Goal: Find specific page/section

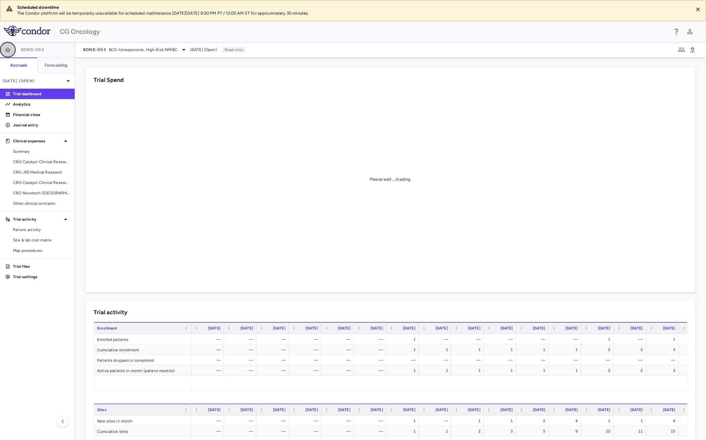
click at [10, 51] on icon "button" at bounding box center [8, 49] width 6 height 6
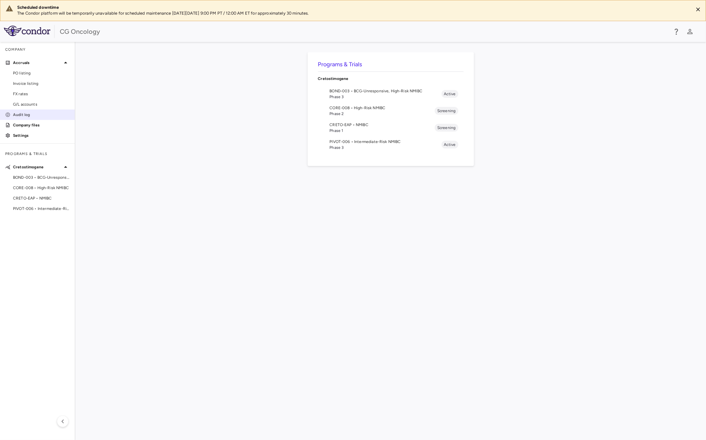
click at [19, 112] on p "Audit log" at bounding box center [41, 115] width 57 height 6
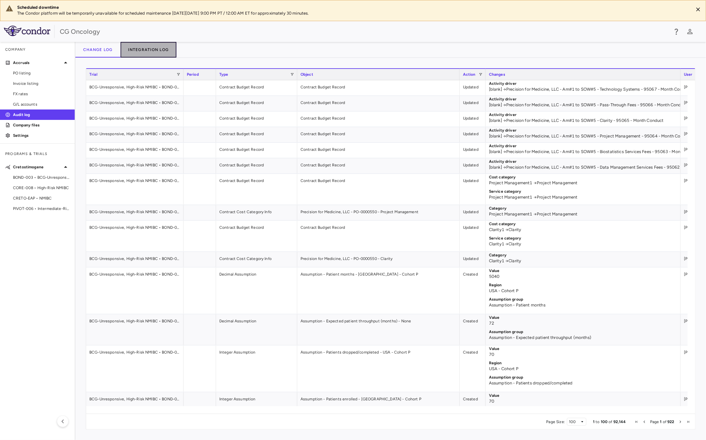
click at [156, 50] on button "Integration log" at bounding box center [148, 50] width 56 height 16
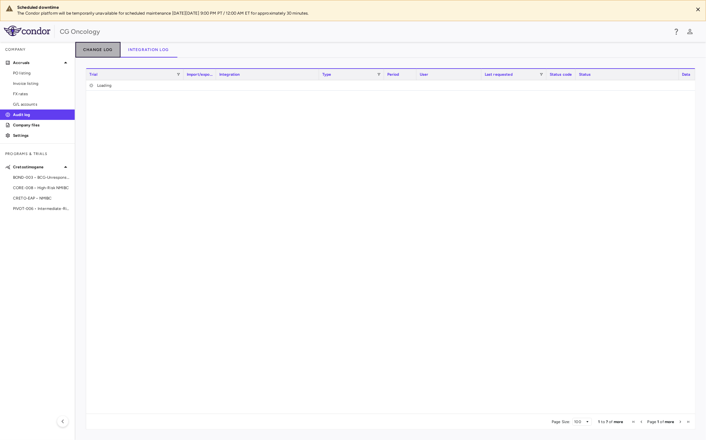
click at [94, 49] on button "Change log" at bounding box center [97, 50] width 45 height 16
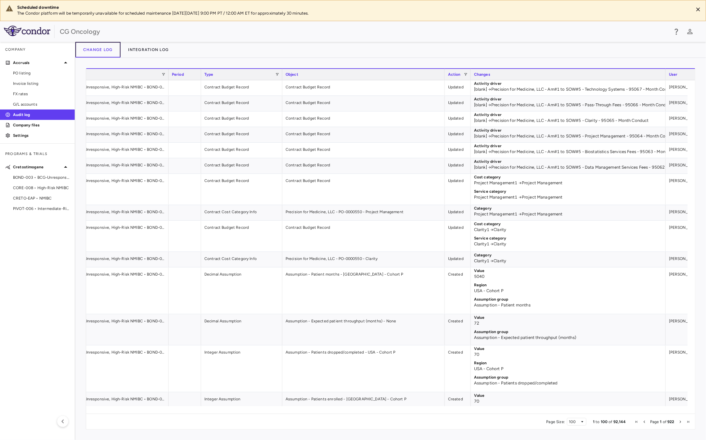
scroll to position [0, 29]
